Goal: Check status: Check status

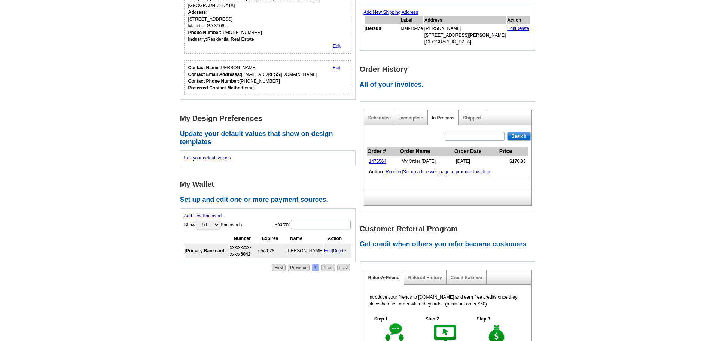
scroll to position [207, 0]
click at [470, 117] on link "Shipped" at bounding box center [472, 117] width 18 height 5
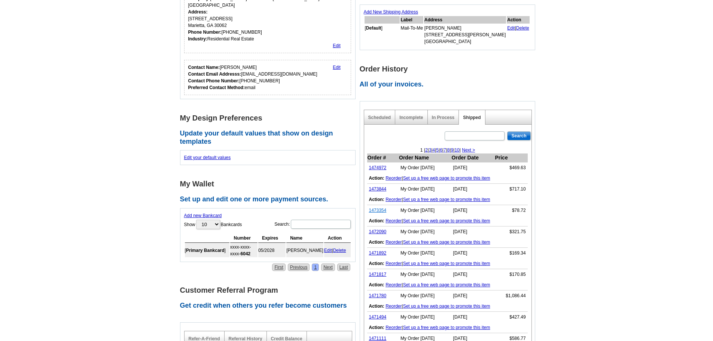
click at [379, 211] on link "1473354" at bounding box center [378, 210] width 18 height 5
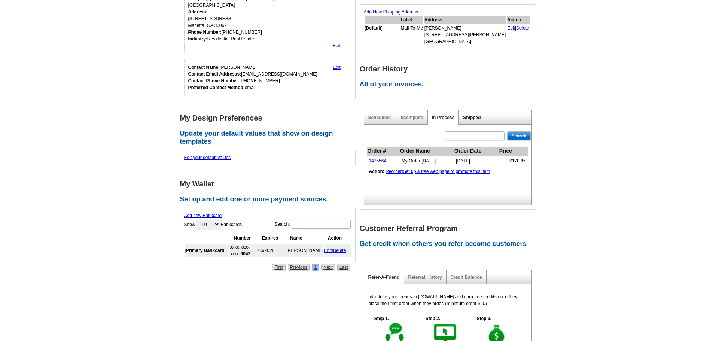
click at [469, 119] on link "Shipped" at bounding box center [472, 117] width 18 height 5
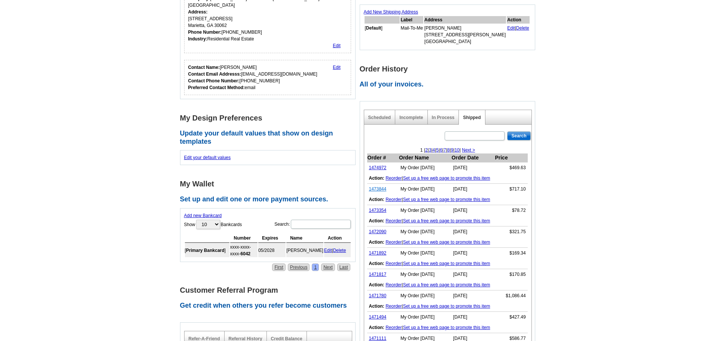
click at [380, 190] on link "1473844" at bounding box center [378, 188] width 18 height 5
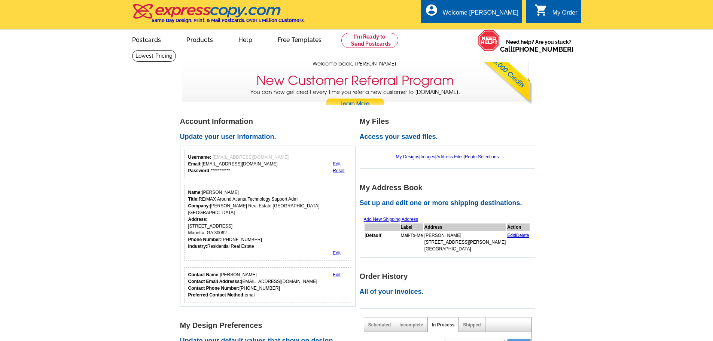
scroll to position [208, 0]
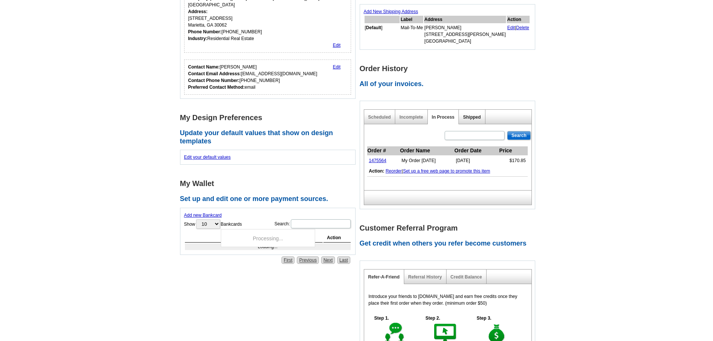
click at [474, 117] on link "Shipped" at bounding box center [472, 116] width 18 height 5
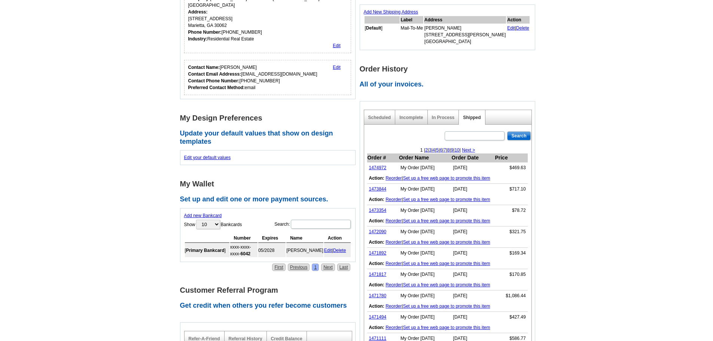
scroll to position [0, 0]
click at [382, 168] on link "1474972" at bounding box center [378, 167] width 18 height 5
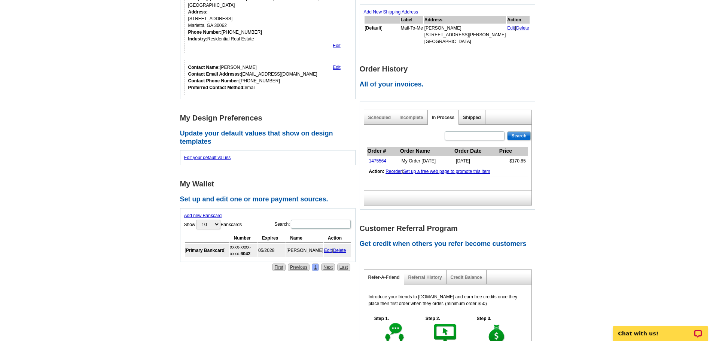
click at [474, 116] on link "Shipped" at bounding box center [472, 117] width 18 height 5
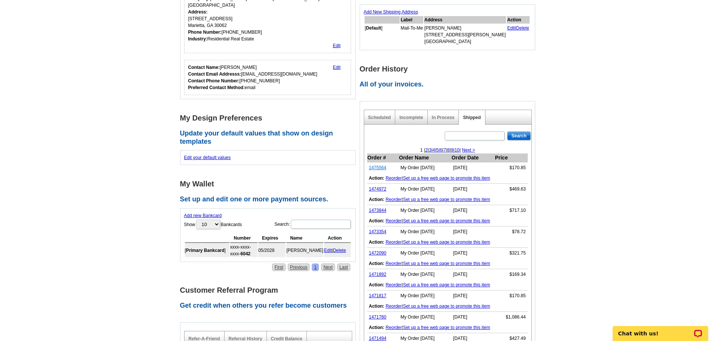
click at [385, 168] on link "1475564" at bounding box center [378, 167] width 18 height 5
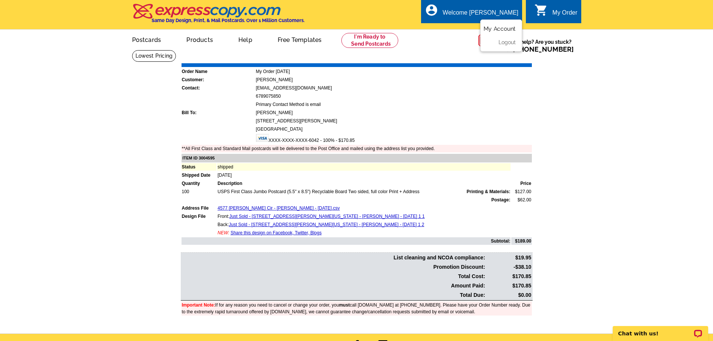
click at [497, 33] on li "My Account" at bounding box center [501, 31] width 40 height 10
click at [495, 28] on link "My Account" at bounding box center [499, 28] width 32 height 7
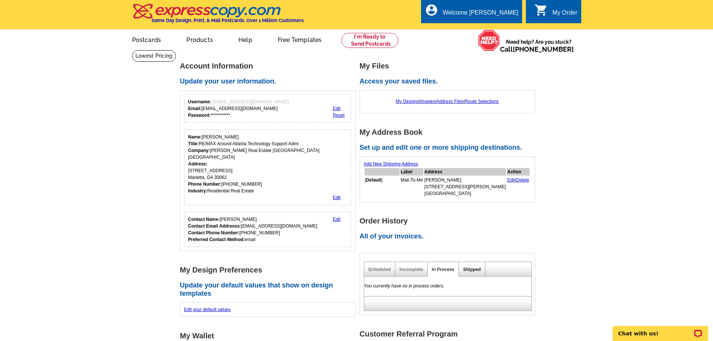
click at [473, 269] on link "Shipped" at bounding box center [472, 269] width 18 height 5
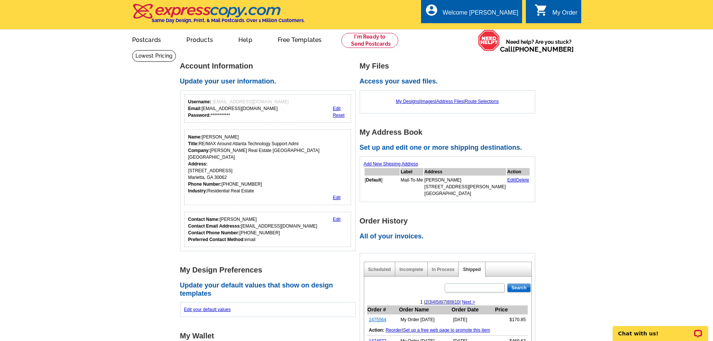
click at [375, 320] on link "1475564" at bounding box center [378, 319] width 18 height 5
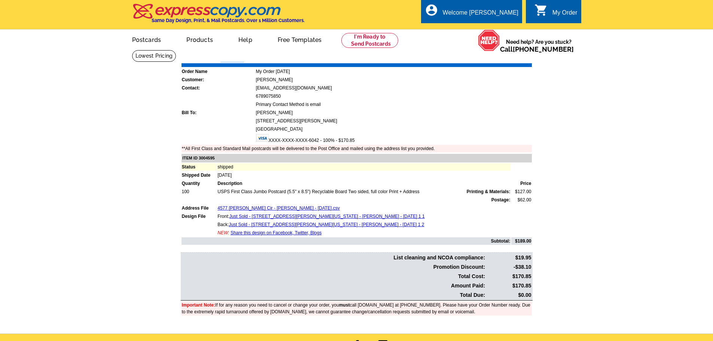
drag, startPoint x: 248, startPoint y: 59, endPoint x: 222, endPoint y: 58, distance: 25.8
click at [222, 58] on div "Order Number: 1475564 Download Invoice | Print Invoice" at bounding box center [357, 58] width 352 height 9
copy strong "1475564"
